Goal: Transaction & Acquisition: Book appointment/travel/reservation

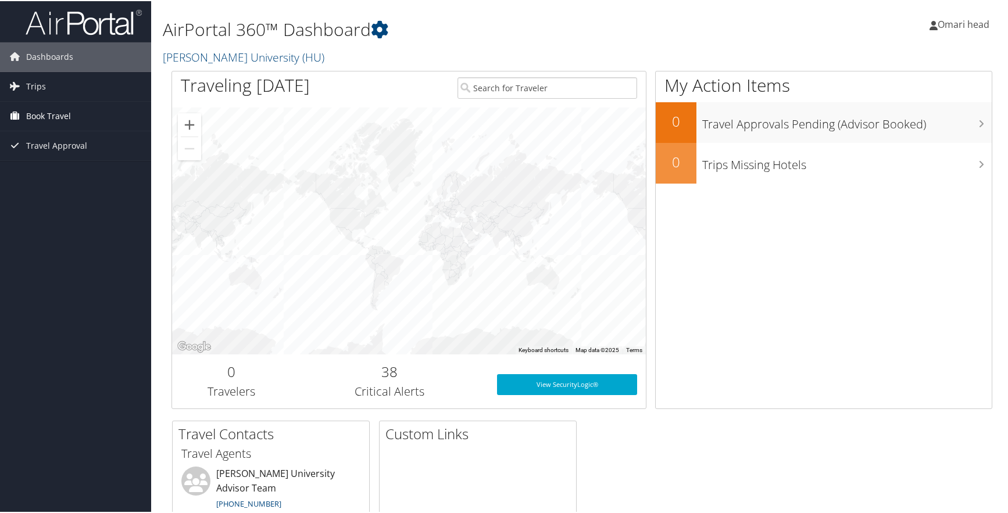
click at [64, 116] on span "Book Travel" at bounding box center [48, 115] width 45 height 29
click at [76, 156] on link "Book/Manage Online Trips" at bounding box center [75, 155] width 151 height 17
click at [99, 153] on link "Book/Manage Online Trips" at bounding box center [75, 155] width 151 height 17
